Goal: Communication & Community: Ask a question

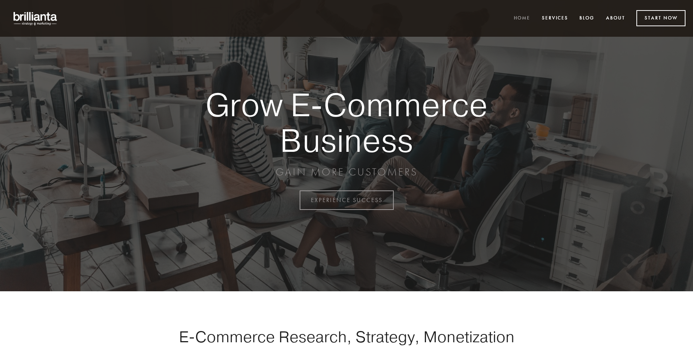
scroll to position [1966, 0]
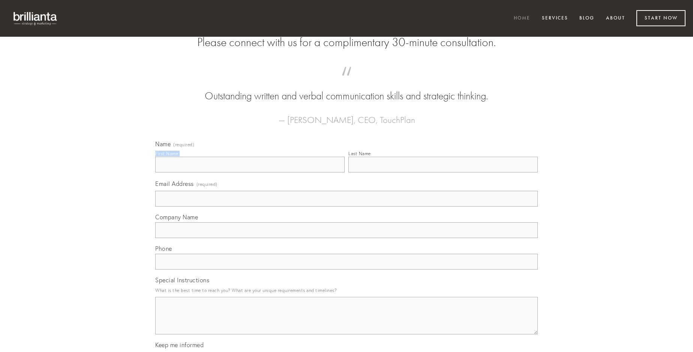
type input "[PERSON_NAME]"
click at [443, 172] on input "Last Name" at bounding box center [442, 165] width 189 height 16
type input "[PERSON_NAME]"
click at [346, 207] on input "Email Address (required)" at bounding box center [346, 199] width 382 height 16
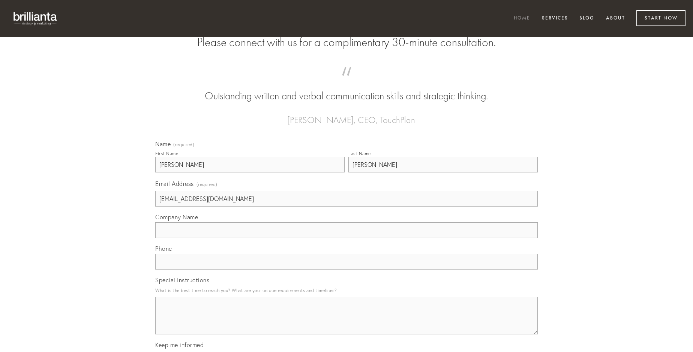
type input "[EMAIL_ADDRESS][DOMAIN_NAME]"
click at [346, 238] on input "Company Name" at bounding box center [346, 230] width 382 height 16
type input "auditor"
click at [346, 270] on input "text" at bounding box center [346, 262] width 382 height 16
click at [346, 322] on textarea "Special Instructions" at bounding box center [346, 315] width 382 height 37
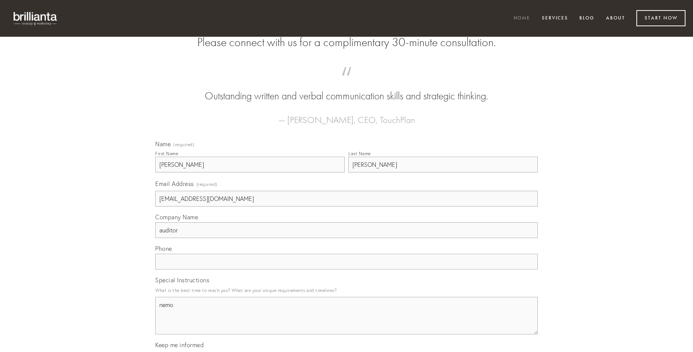
type textarea "nemo"
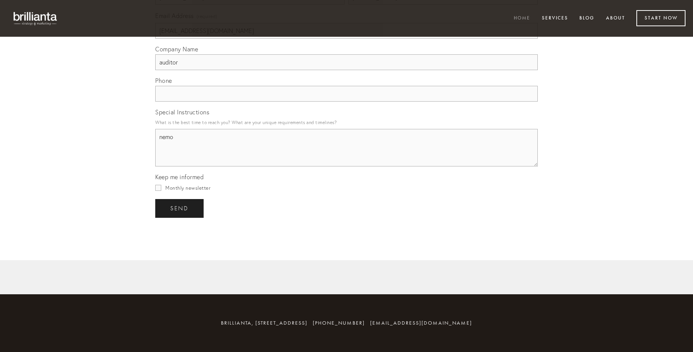
click at [180, 208] on span "send" at bounding box center [179, 208] width 18 height 7
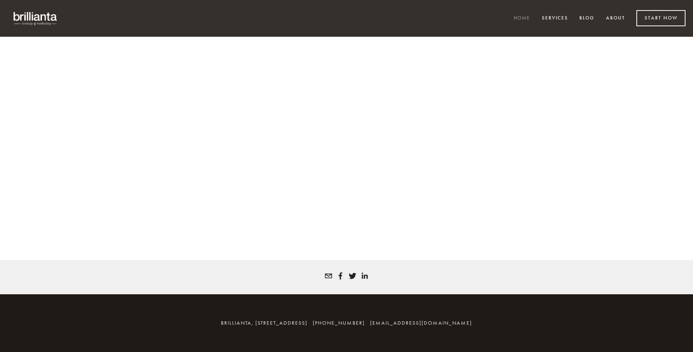
scroll to position [1956, 0]
